Goal: Task Accomplishment & Management: Complete application form

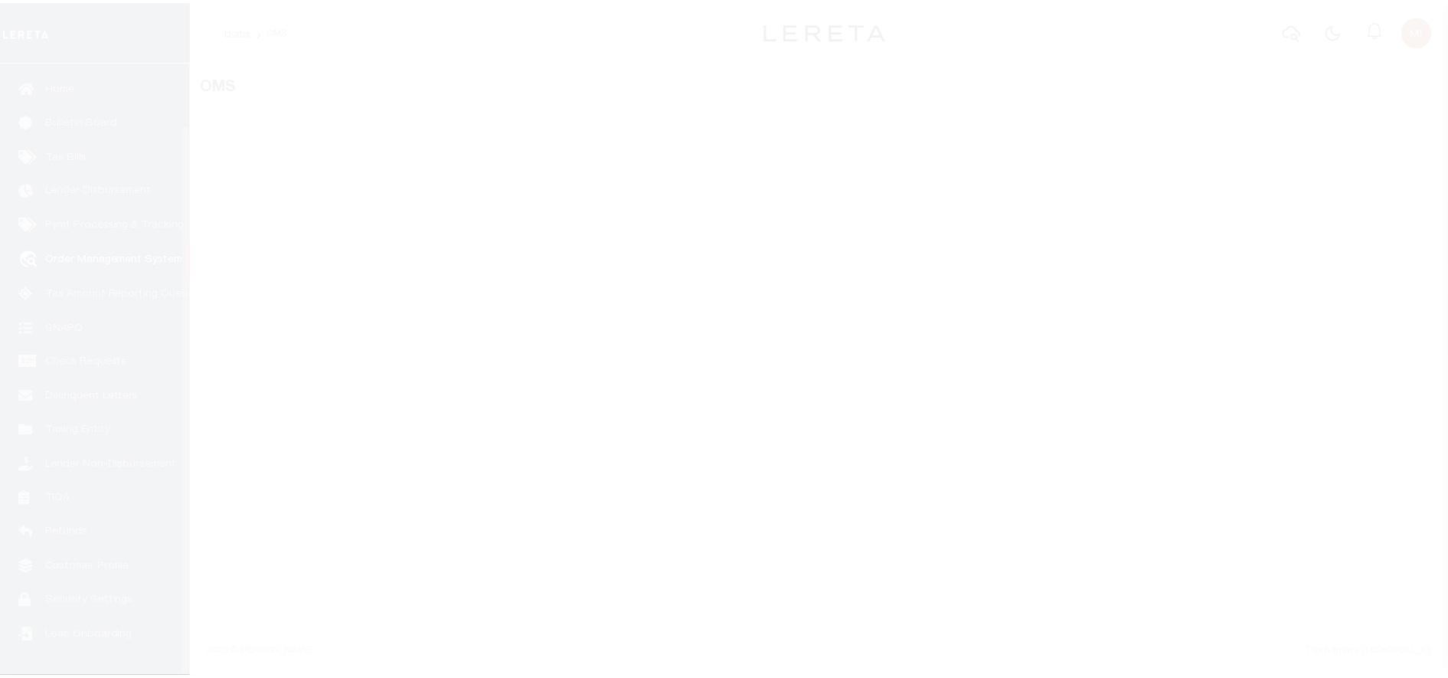
scroll to position [68, 0]
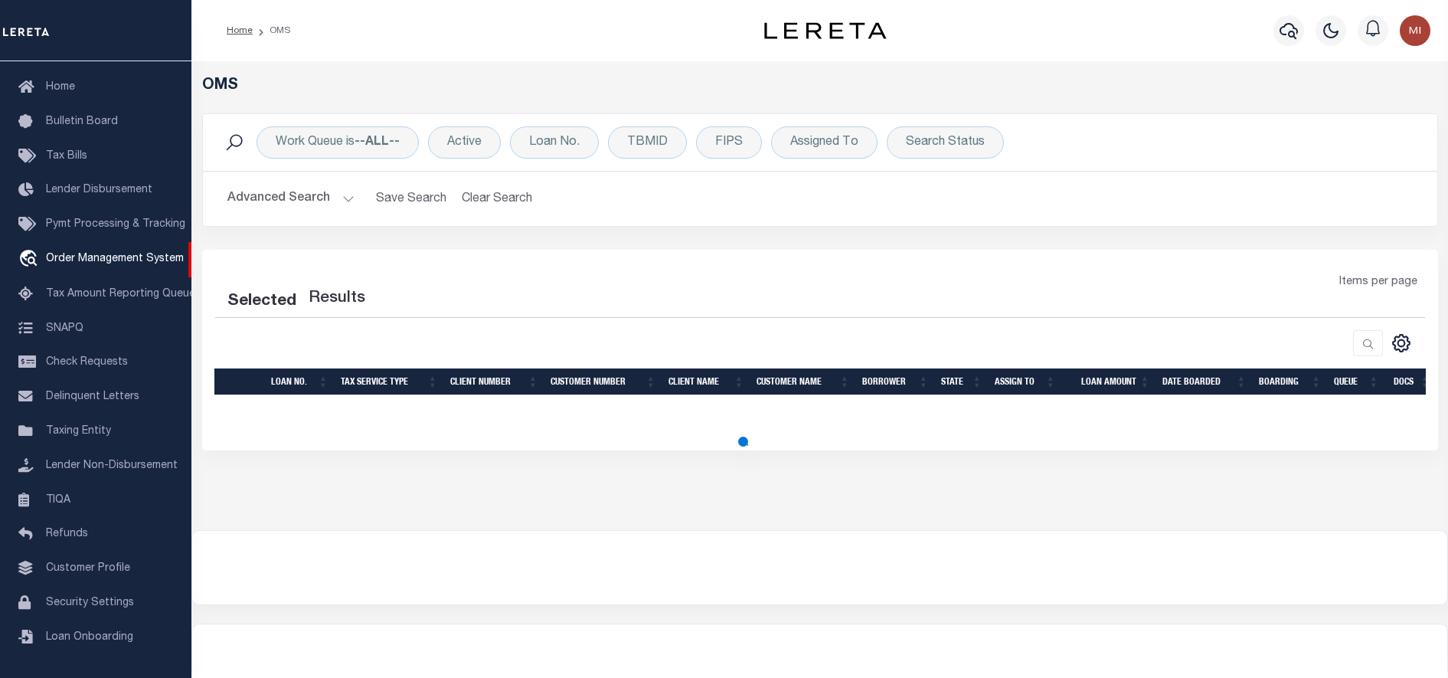
select select "200"
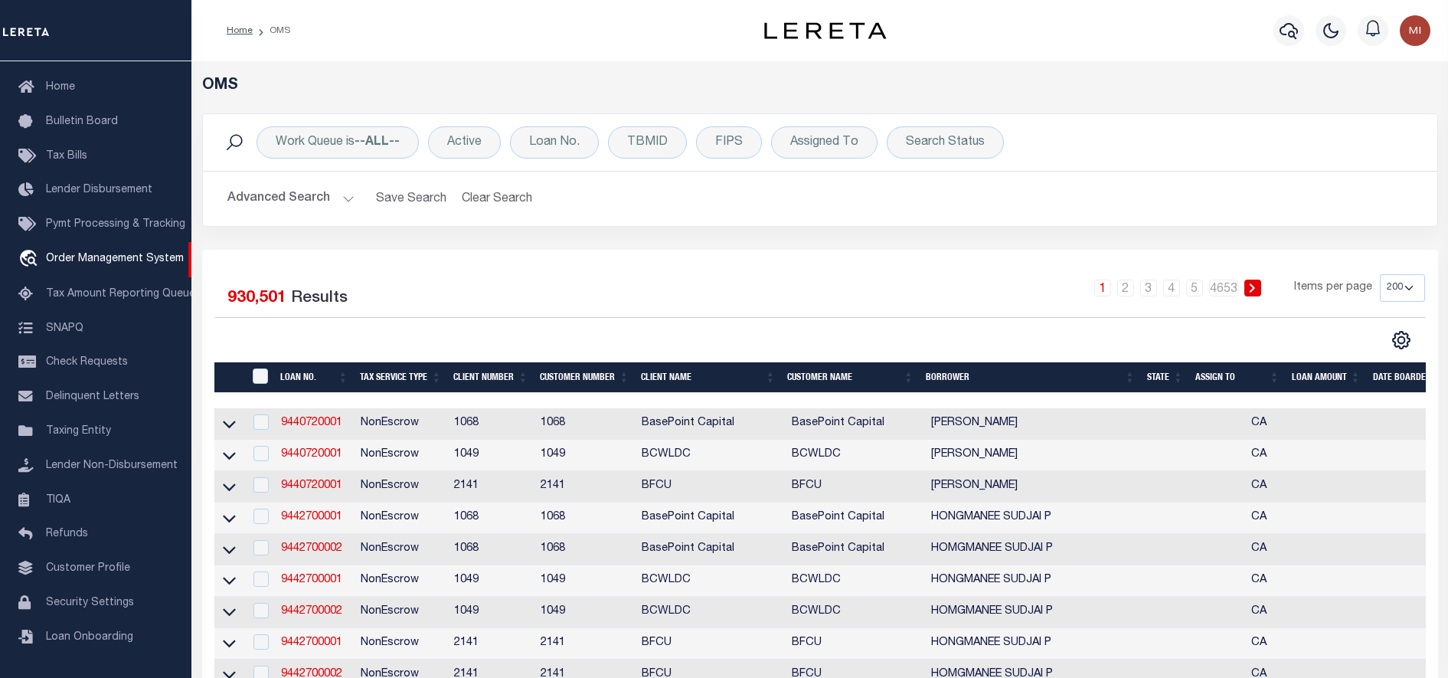
drag, startPoint x: 408, startPoint y: 491, endPoint x: 395, endPoint y: 485, distance: 14.7
click at [395, 485] on td "NonEscrow" at bounding box center [400, 486] width 93 height 31
checkbox input "true"
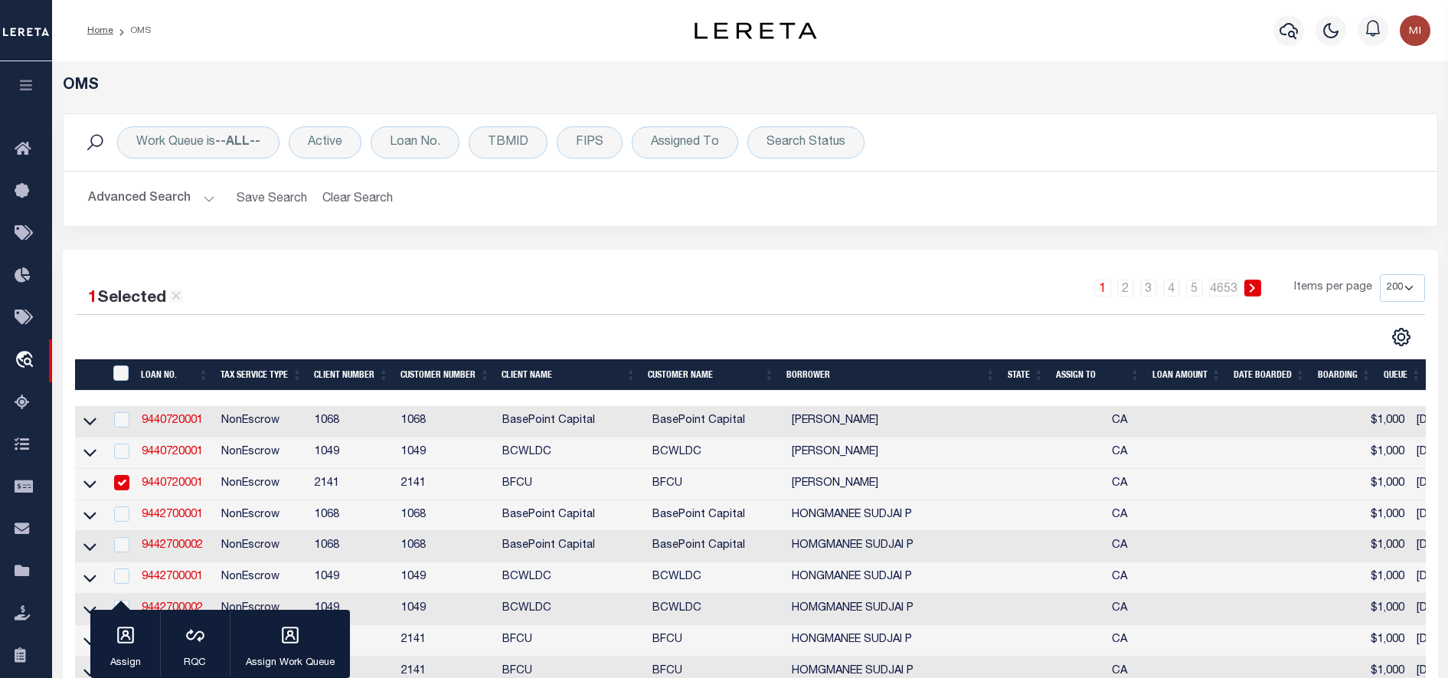
click at [151, 488] on link "9440720001" at bounding box center [172, 483] width 61 height 11
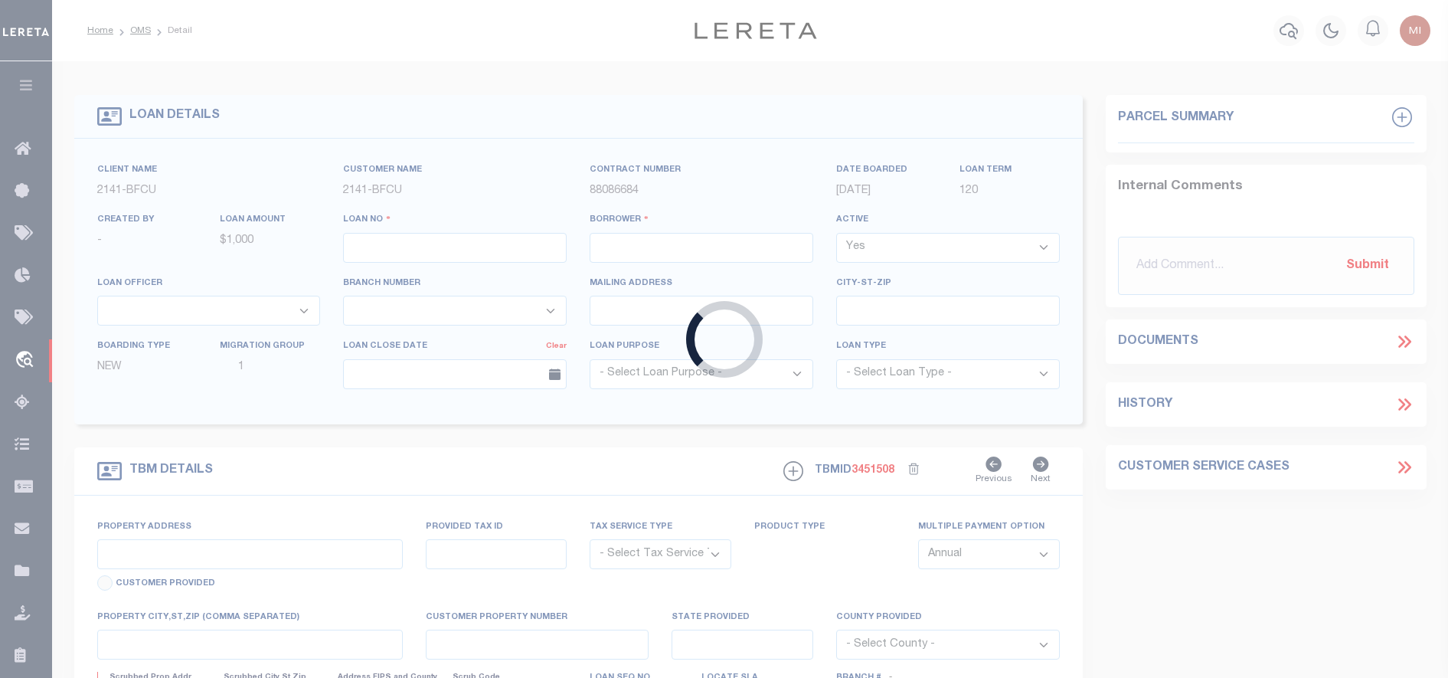
type input "9440720001"
type input "[PERSON_NAME]"
select select
type input "[STREET_ADDRESS]"
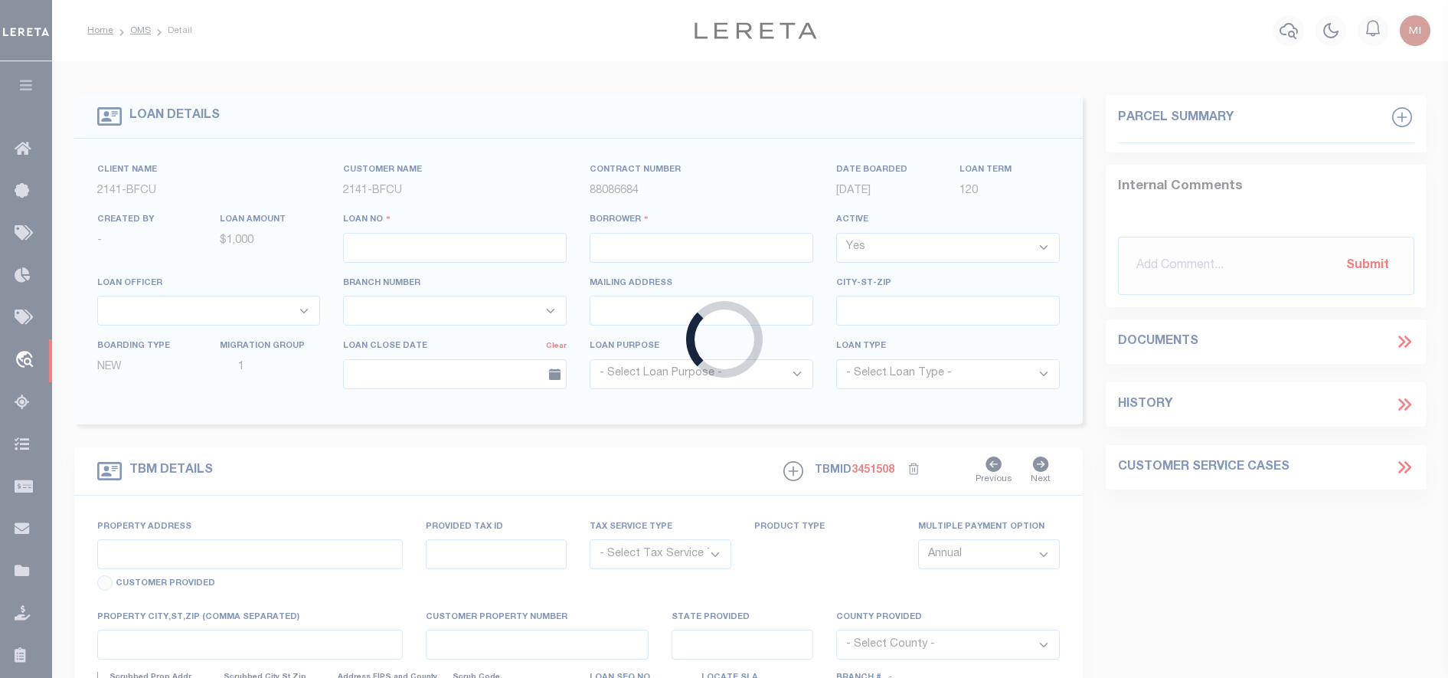
type input "CARMEL CA 93921"
select select
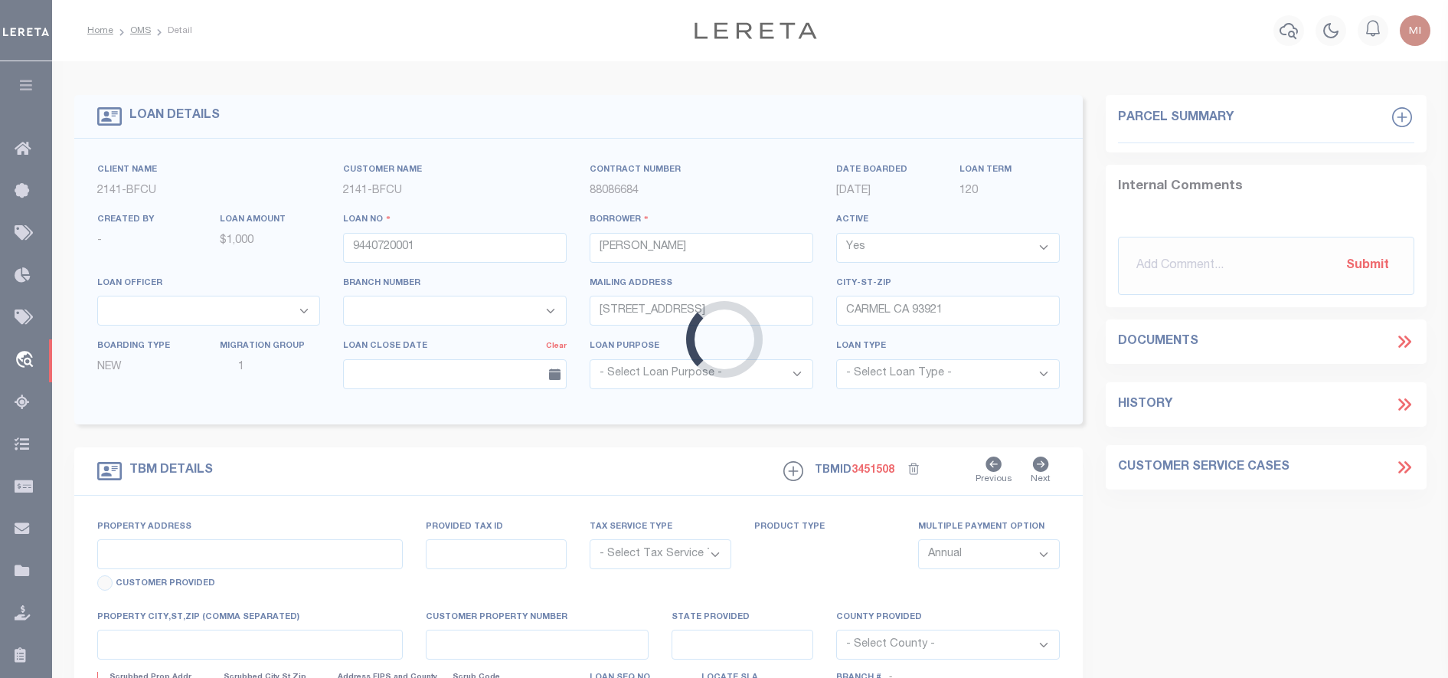
type input "[DATE]-[DATE][STREET_ADDRESS]"
radio input "true"
select select "NonEscrow"
select select
type input "SEASIDE CA 93955"
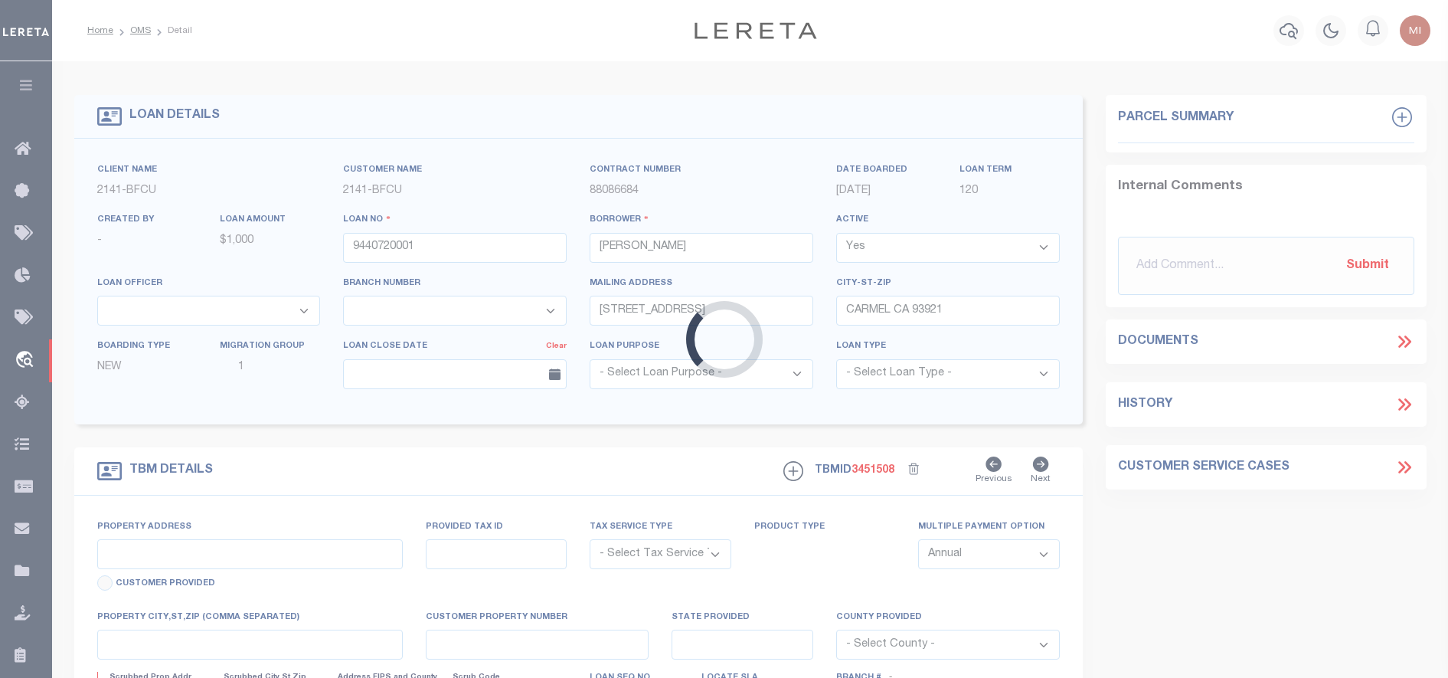
type input "9440720001"
type input "CA"
type textarea "LONG LEGAL APN [PHONE_NUMBER]"
select select "8239"
select select "3700"
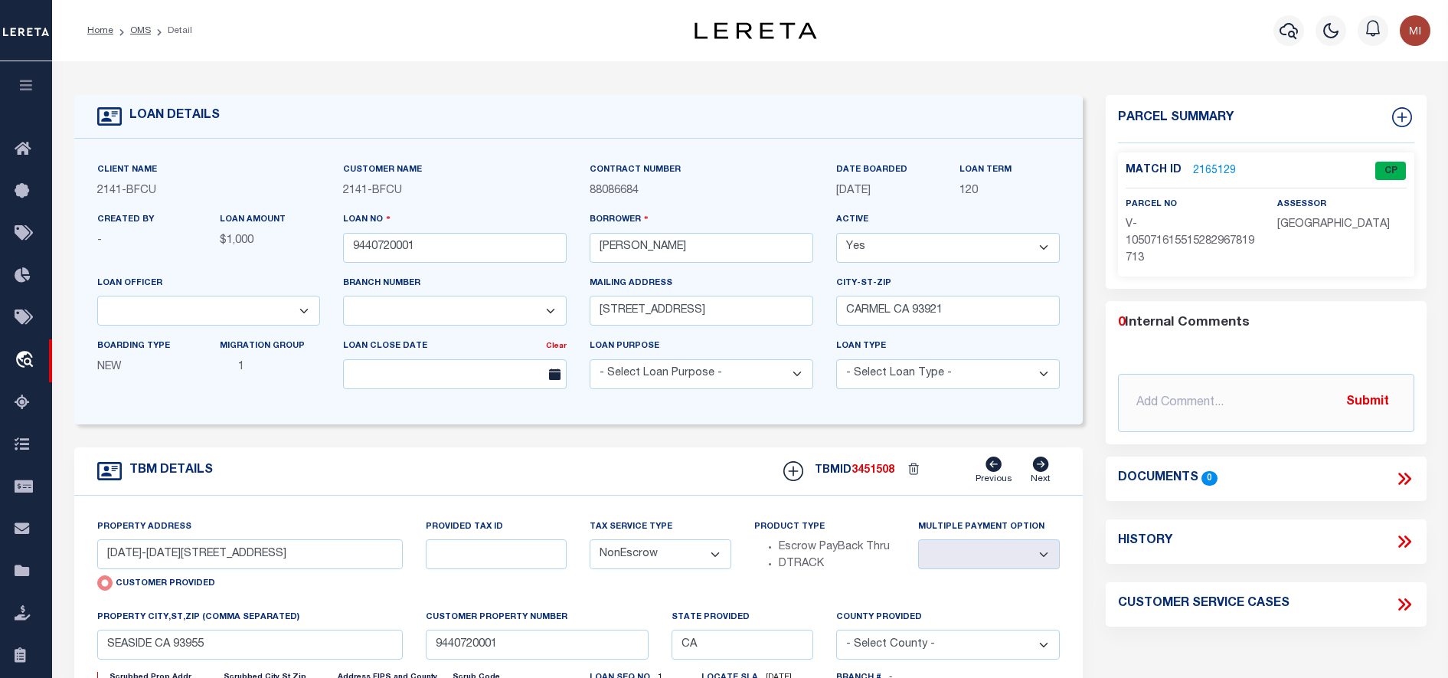
click at [1153, 477] on h4 "Documents" at bounding box center [1158, 478] width 80 height 15
click at [1400, 478] on icon at bounding box center [1404, 479] width 20 height 20
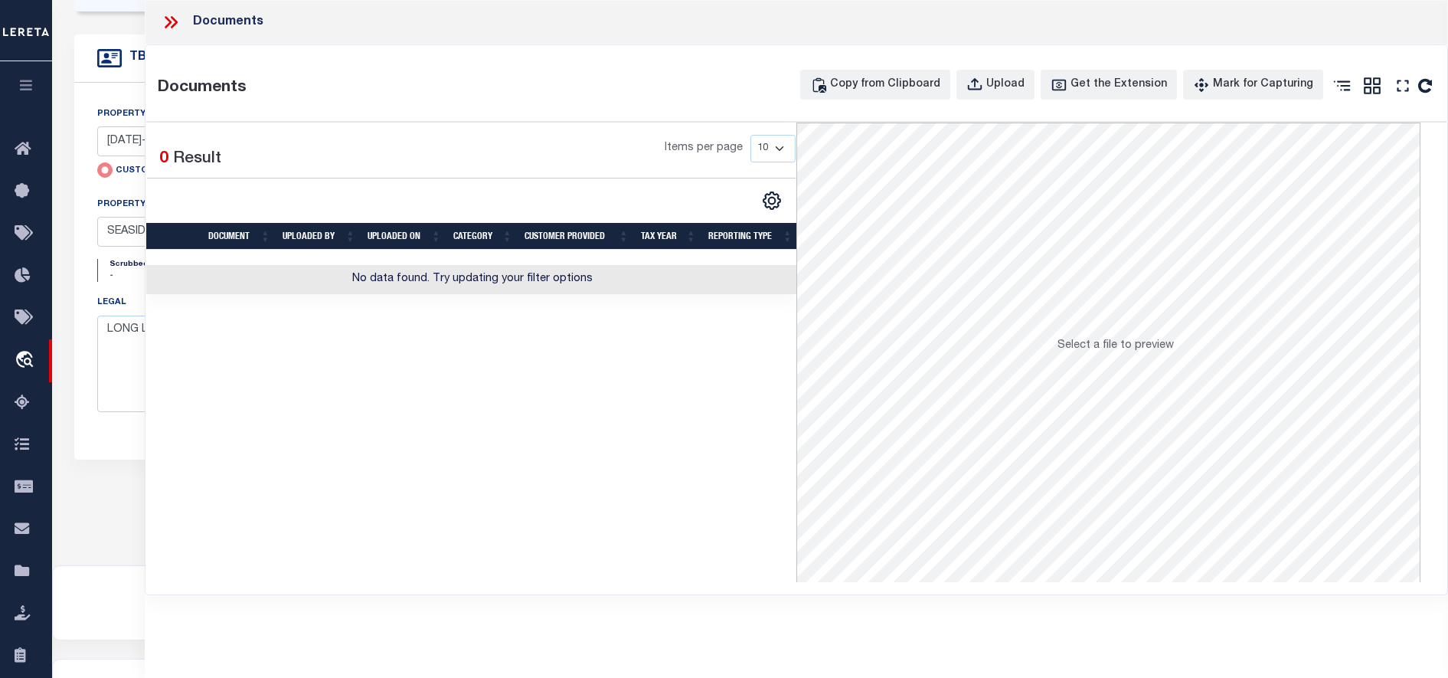
scroll to position [423, 0]
click at [168, 24] on icon at bounding box center [171, 22] width 20 height 20
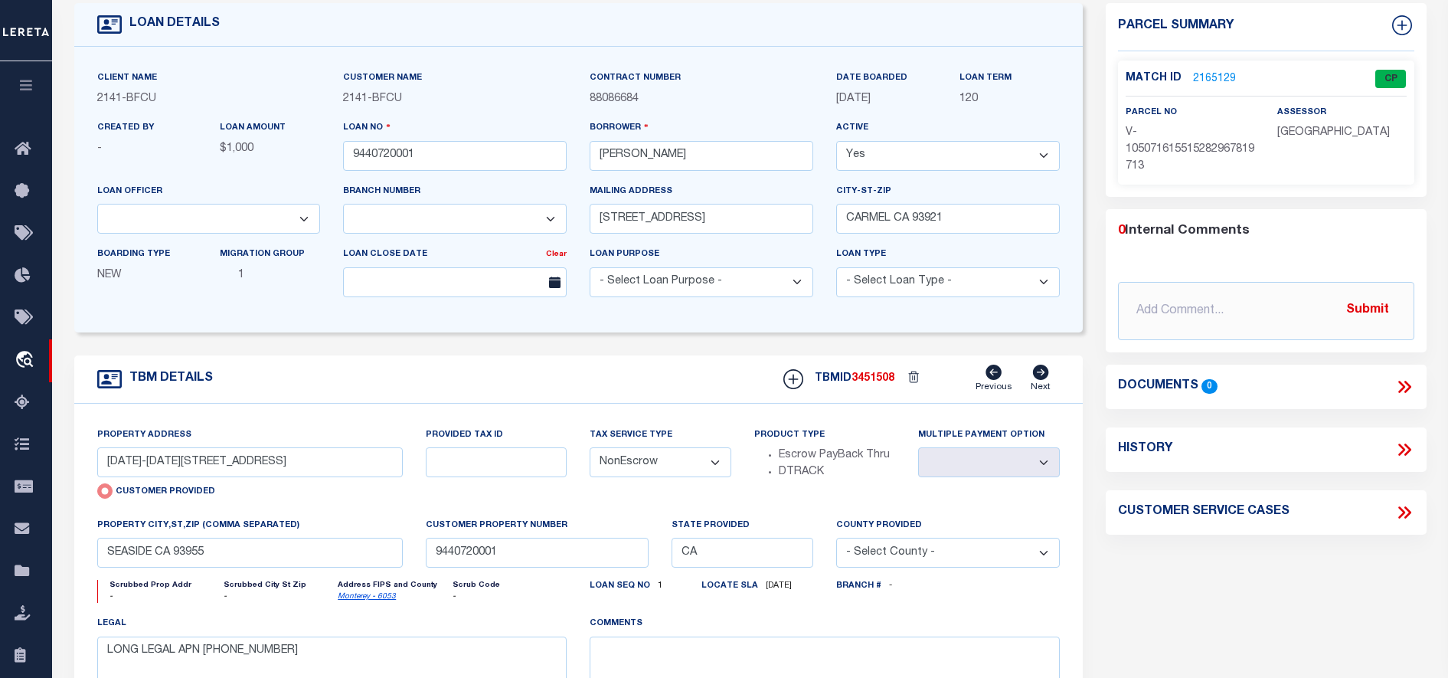
scroll to position [0, 0]
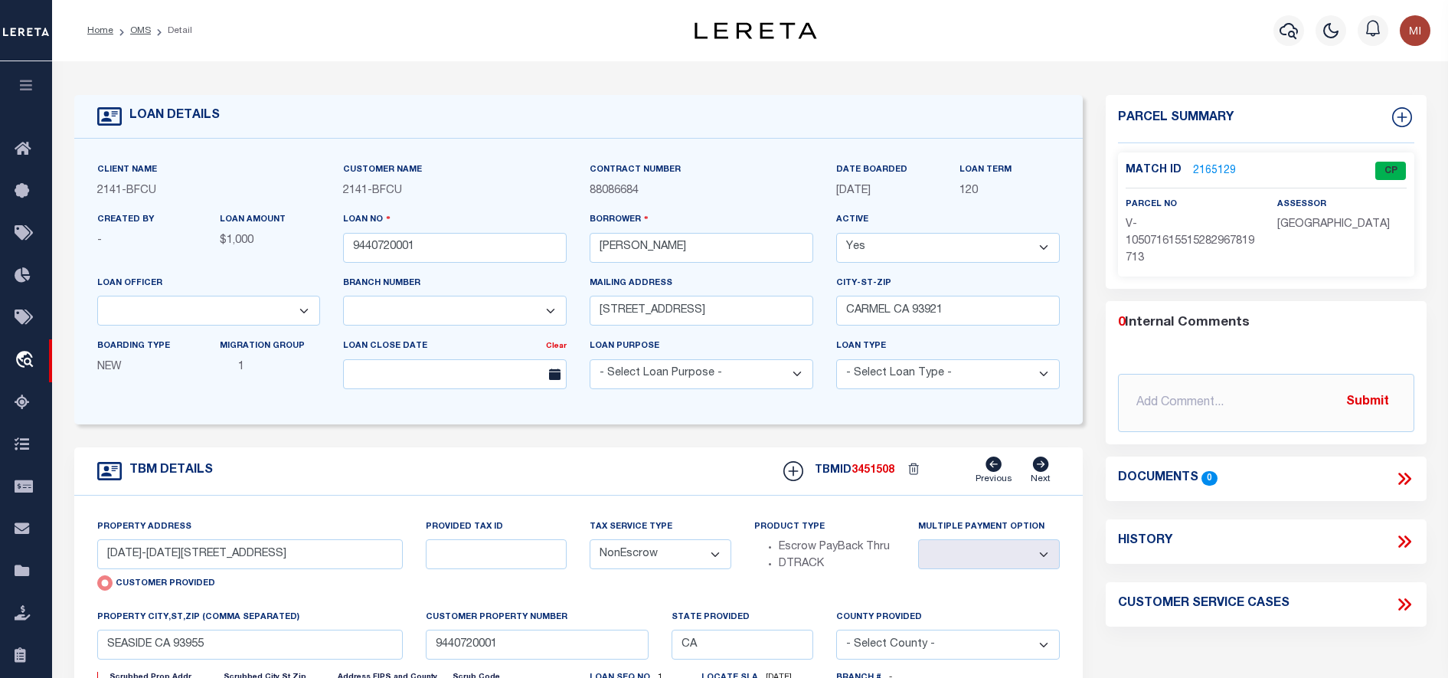
click at [1403, 473] on icon at bounding box center [1404, 479] width 20 height 20
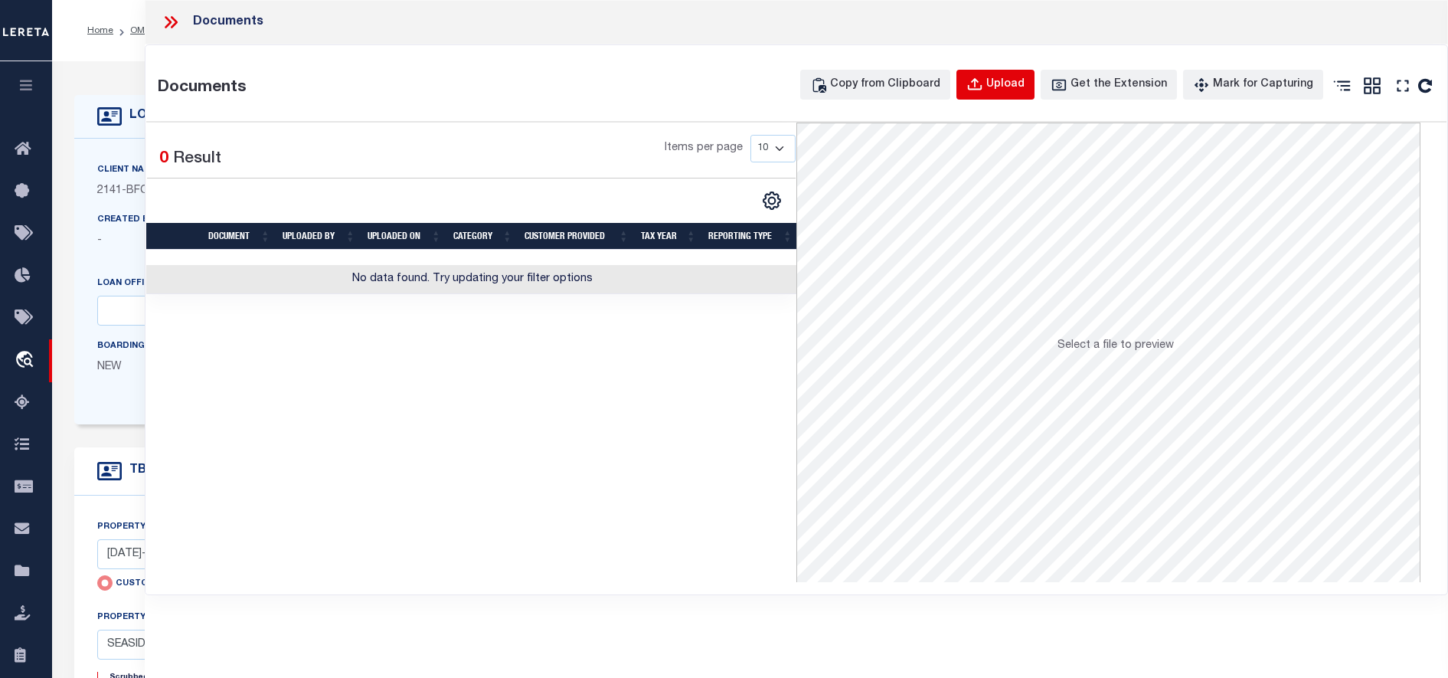
click at [1007, 83] on div "Upload" at bounding box center [1005, 85] width 38 height 17
select select
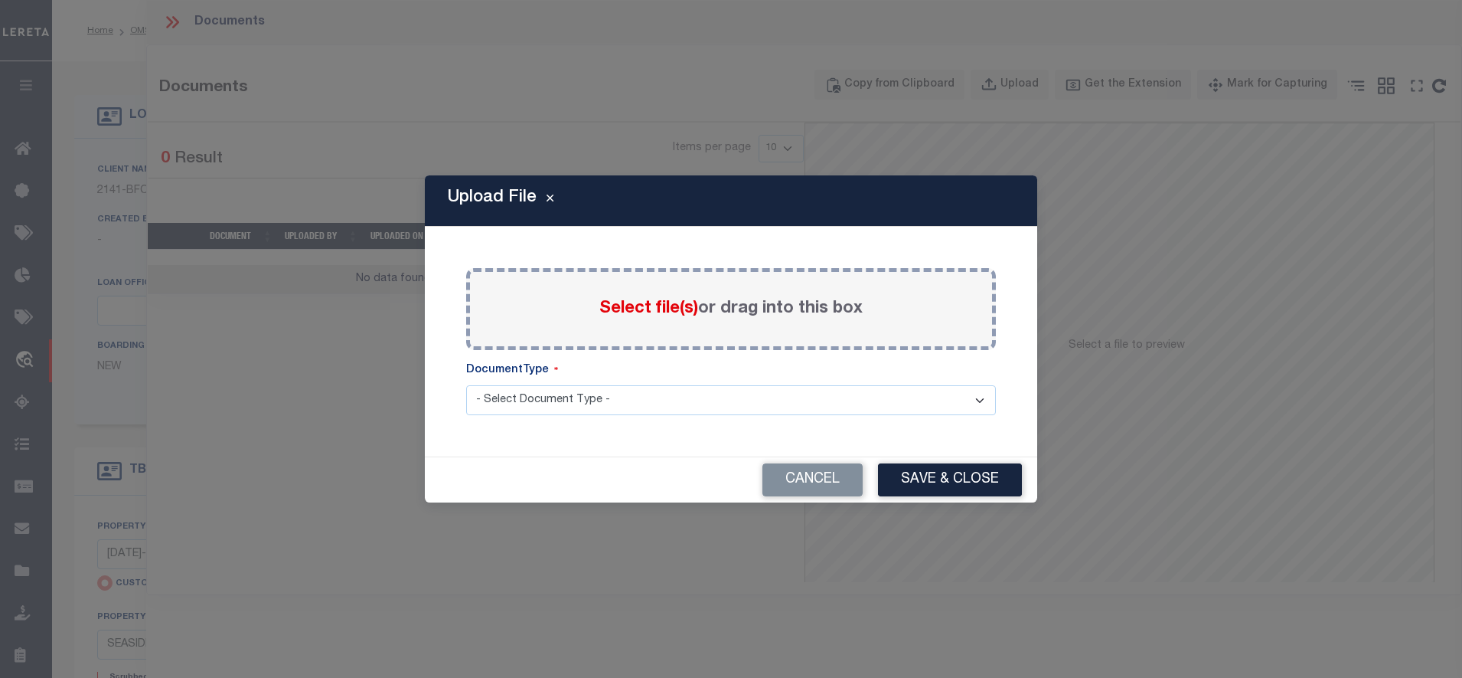
click at [527, 414] on select "- Select Document Type - Tax Service Documents" at bounding box center [731, 400] width 530 height 30
click at [603, 371] on div "DocumentType" at bounding box center [731, 373] width 530 height 23
click at [511, 403] on select "- Select Document Type - Tax Service Documents" at bounding box center [731, 400] width 530 height 30
click at [494, 498] on div "Cancel Save & Close" at bounding box center [731, 479] width 612 height 45
click at [518, 399] on select "- Select Document Type - Tax Service Documents" at bounding box center [731, 400] width 530 height 30
